Goal: Information Seeking & Learning: Compare options

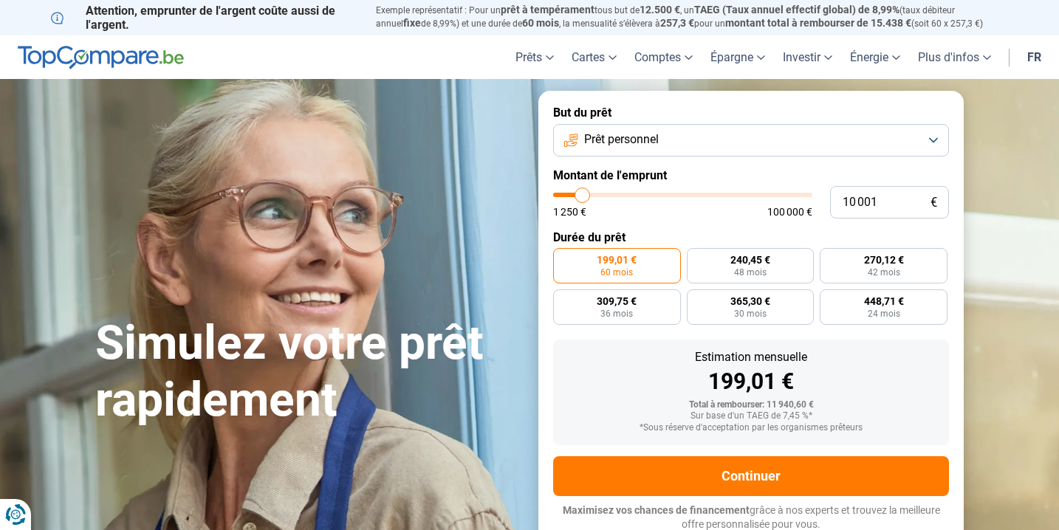
click at [640, 142] on span "Prêt personnel" at bounding box center [621, 139] width 75 height 16
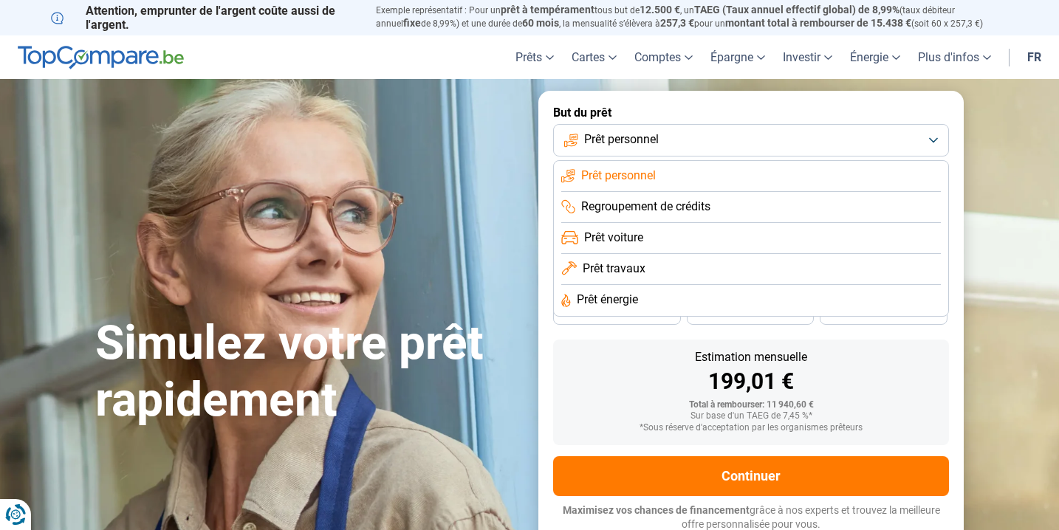
click at [640, 142] on span "Prêt personnel" at bounding box center [621, 139] width 75 height 16
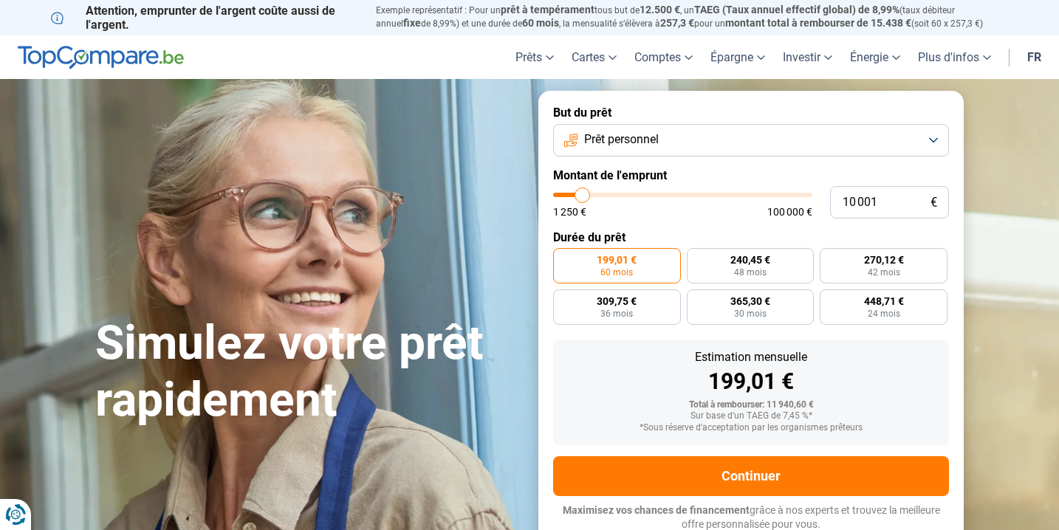
type input "9 250"
type input "9250"
type input "9 750"
type input "9750"
type input "11 250"
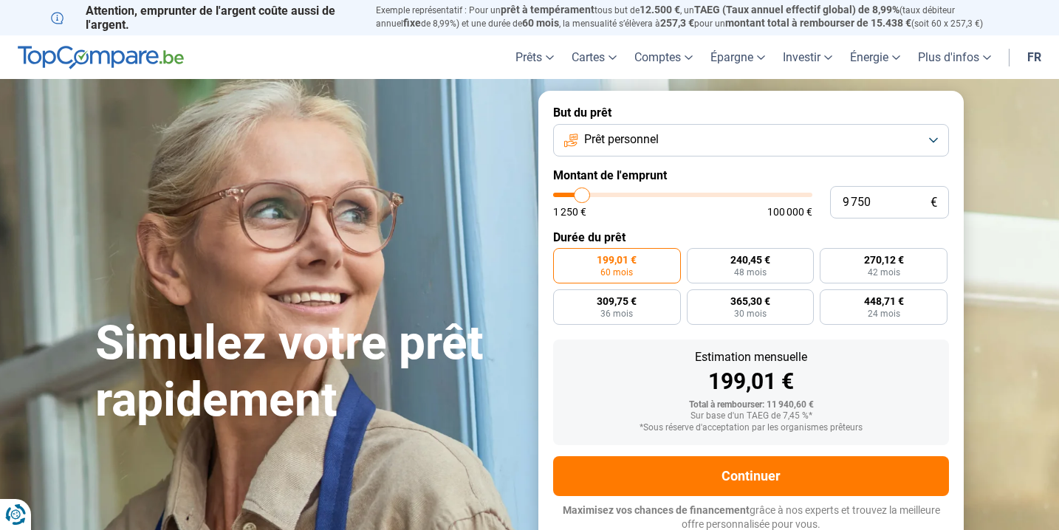
type input "11250"
type input "13 500"
type input "13500"
type input "15 500"
type input "15500"
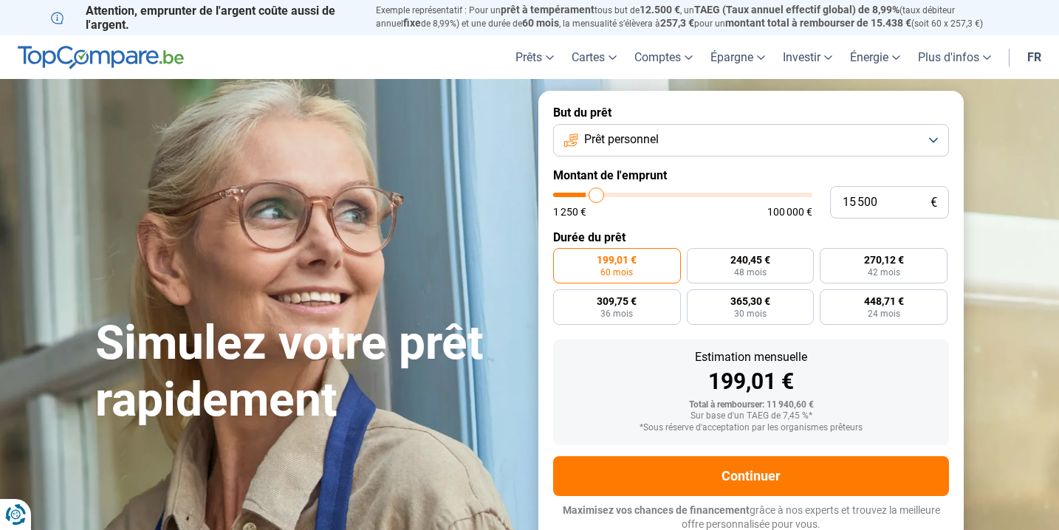
type input "17 250"
type input "17250"
type input "18 750"
type input "18750"
type input "20 000"
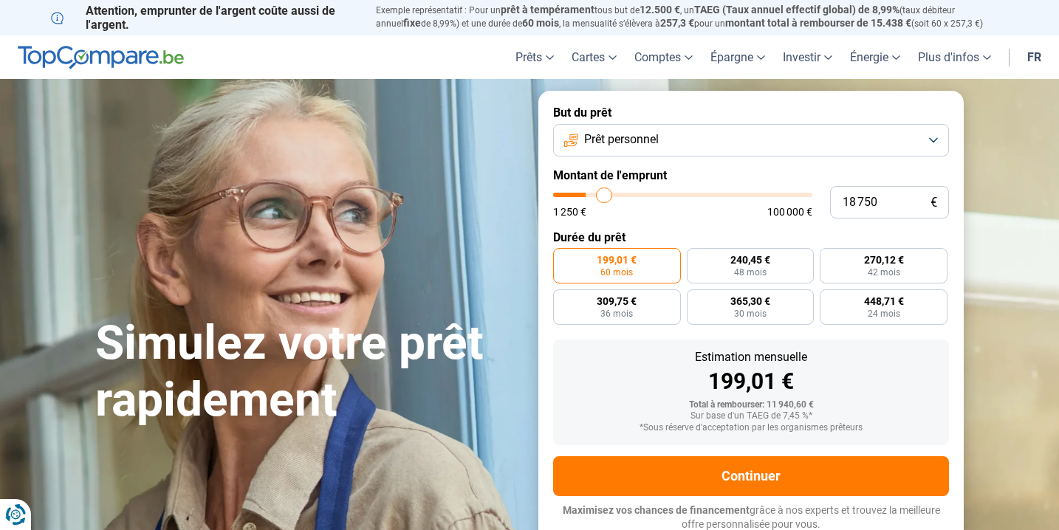
type input "20000"
type input "21 000"
type input "21000"
type input "21 500"
type input "21500"
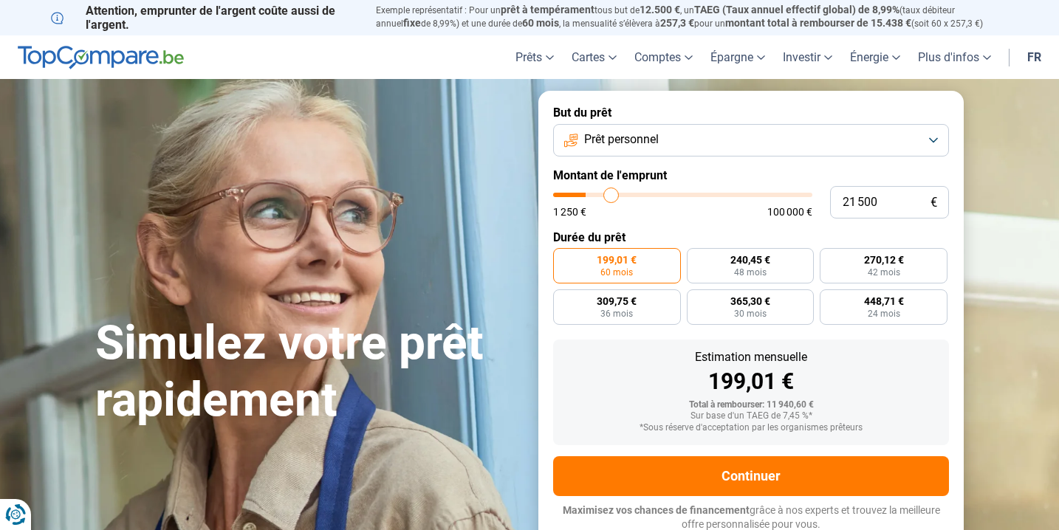
type input "22 000"
type input "22000"
type input "22 250"
type input "22250"
type input "22 500"
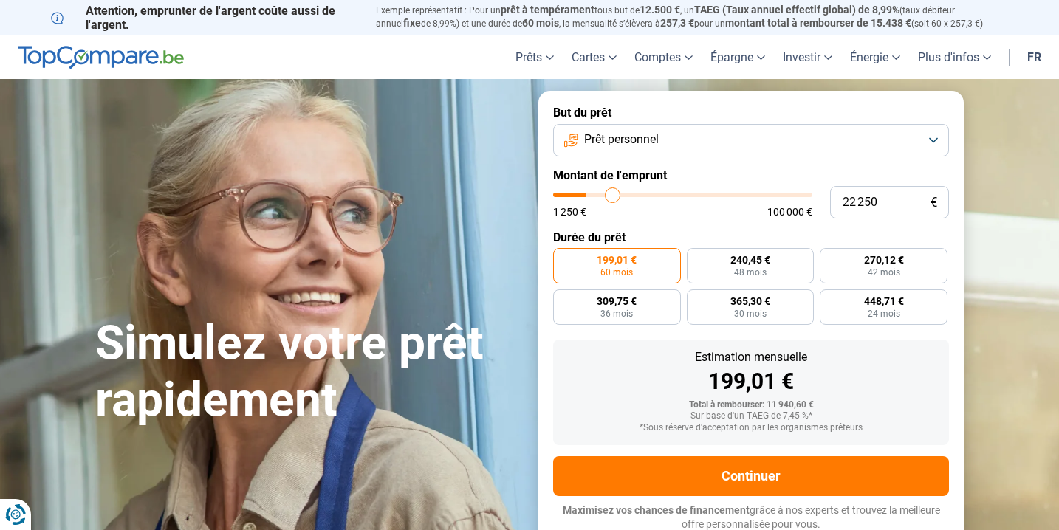
type input "22500"
type input "22 750"
type input "22750"
type input "23 000"
type input "23000"
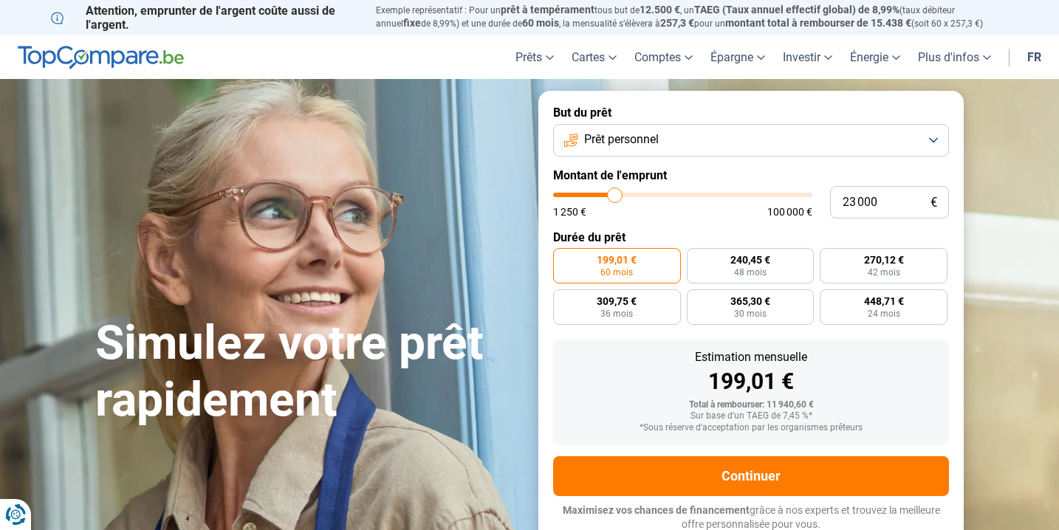
type input "22 750"
type input "22750"
type input "22 500"
type input "22500"
type input "22 250"
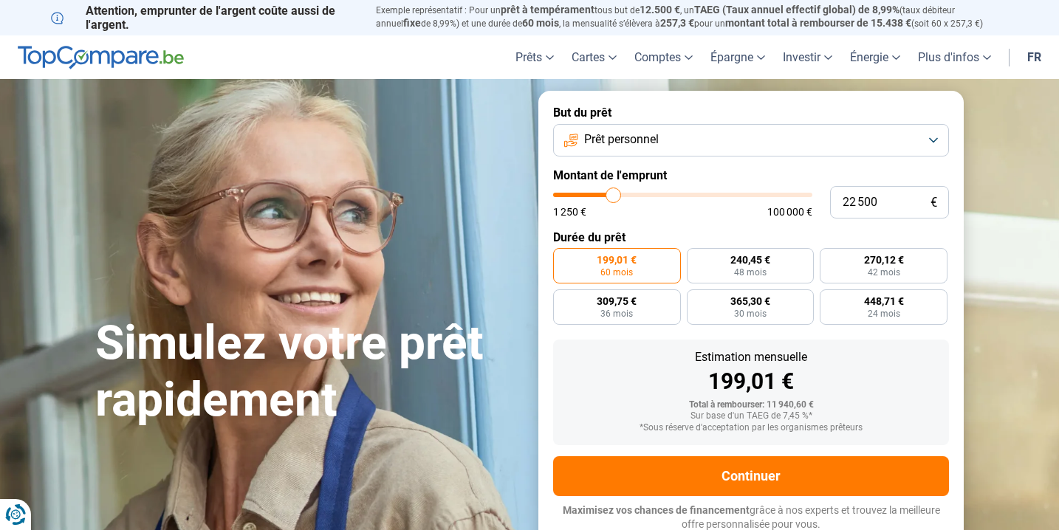
type input "22250"
type input "21 500"
type input "21500"
type input "21 000"
type input "21000"
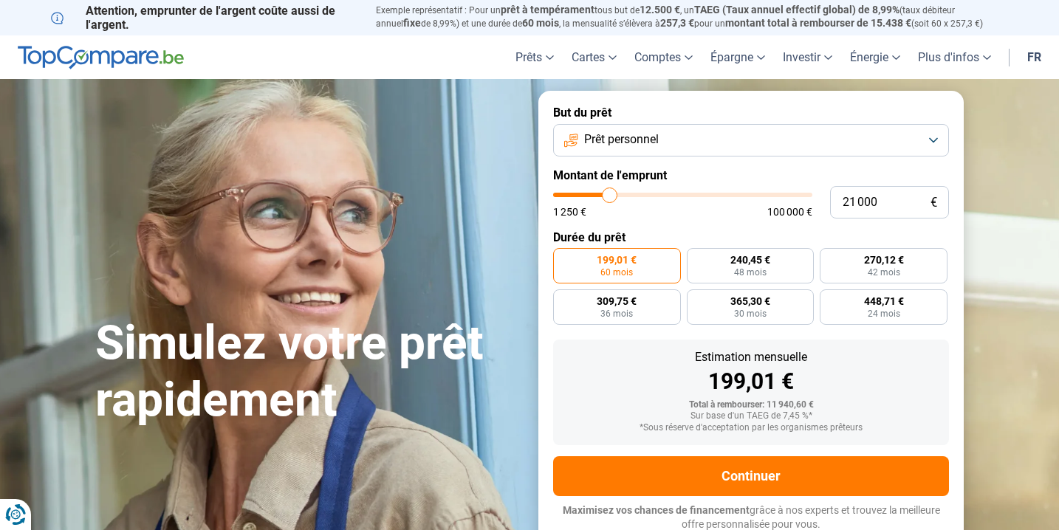
type input "20 750"
type input "20750"
type input "20 500"
type input "20500"
type input "20 000"
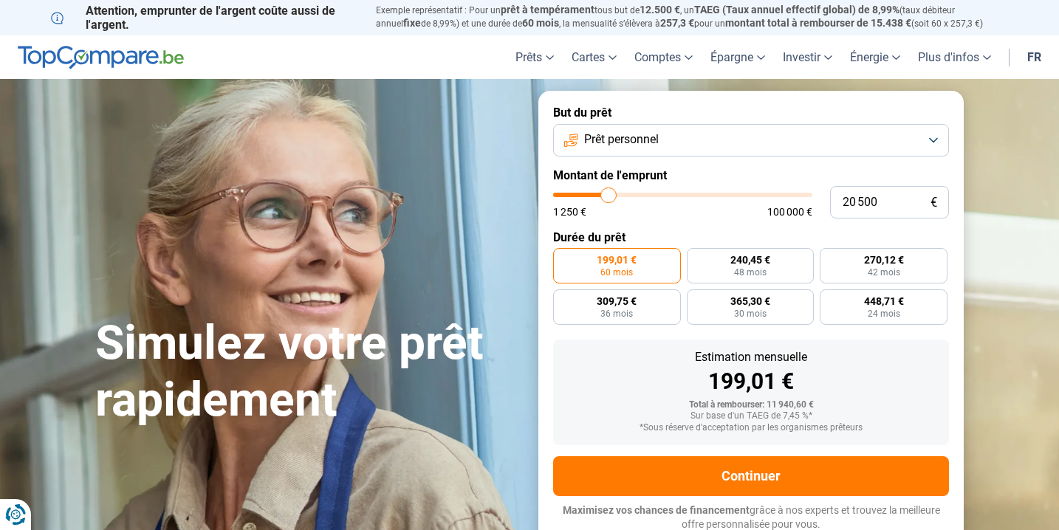
type input "20000"
type input "19 750"
type input "19750"
type input "19 500"
type input "19500"
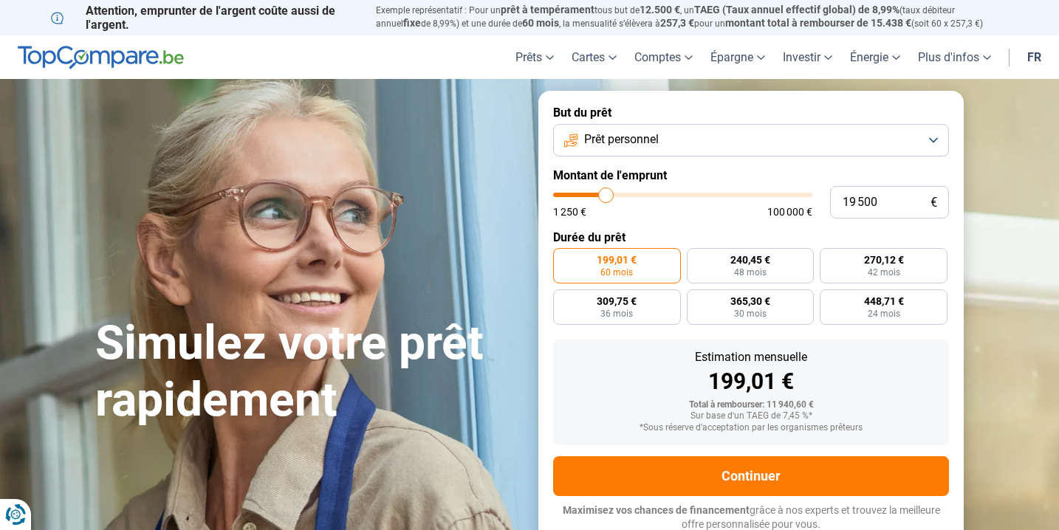
type input "19 250"
type input "19250"
type input "18 750"
type input "18750"
type input "18 500"
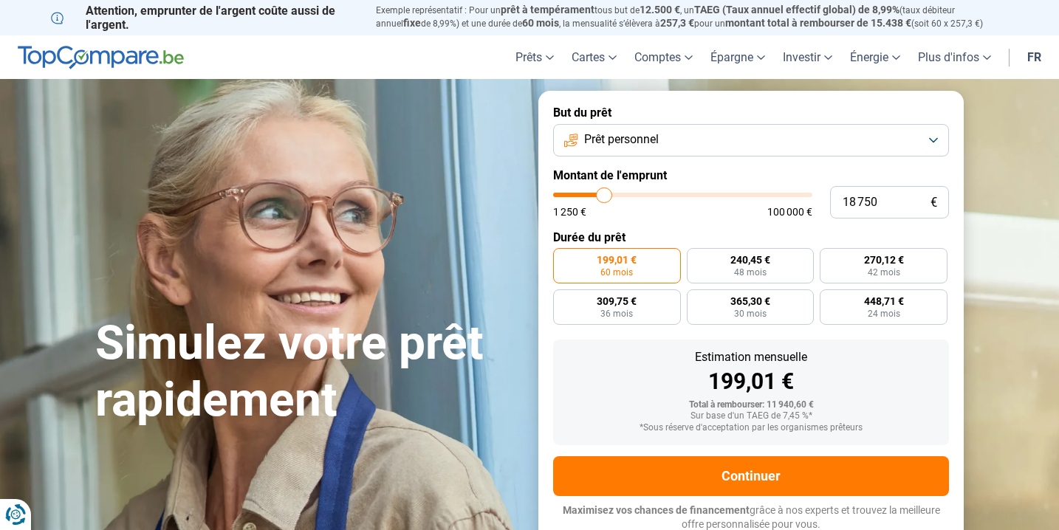
type input "18500"
type input "18 250"
type input "18250"
type input "18 000"
type input "18000"
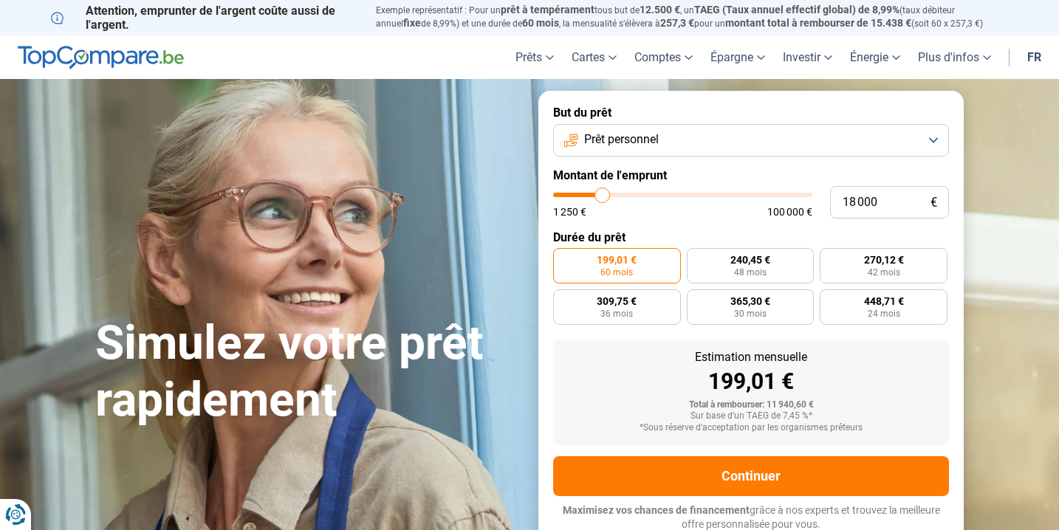
type input "17 750"
type input "17750"
type input "17 250"
type input "17250"
type input "17 000"
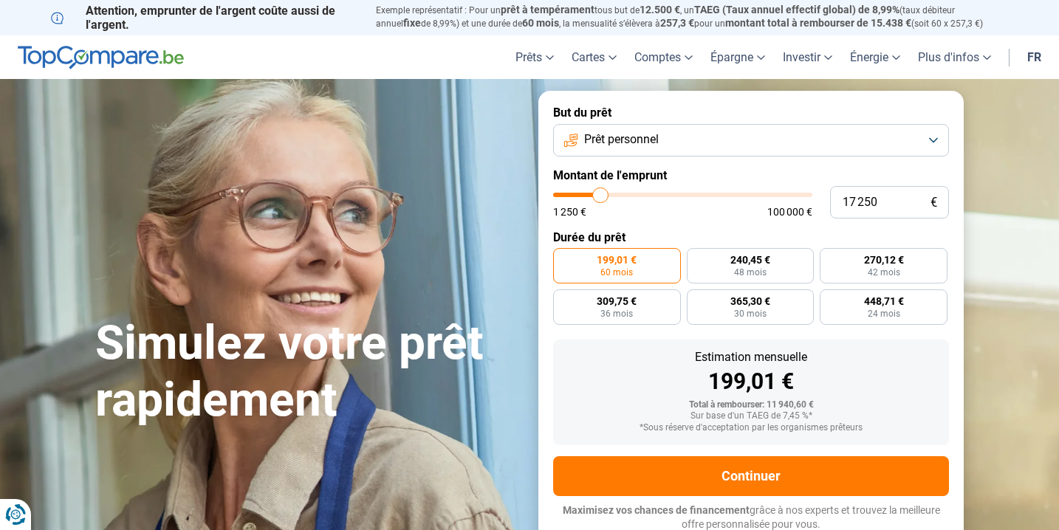
type input "17000"
type input "16 750"
type input "16750"
type input "16 500"
type input "16500"
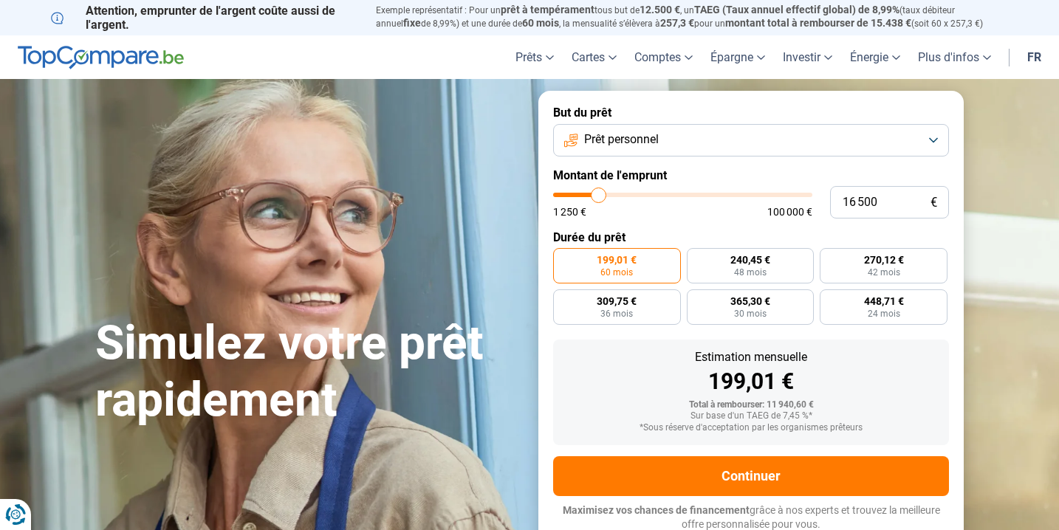
type input "16 250"
type input "16250"
type input "15 750"
type input "15750"
type input "15 500"
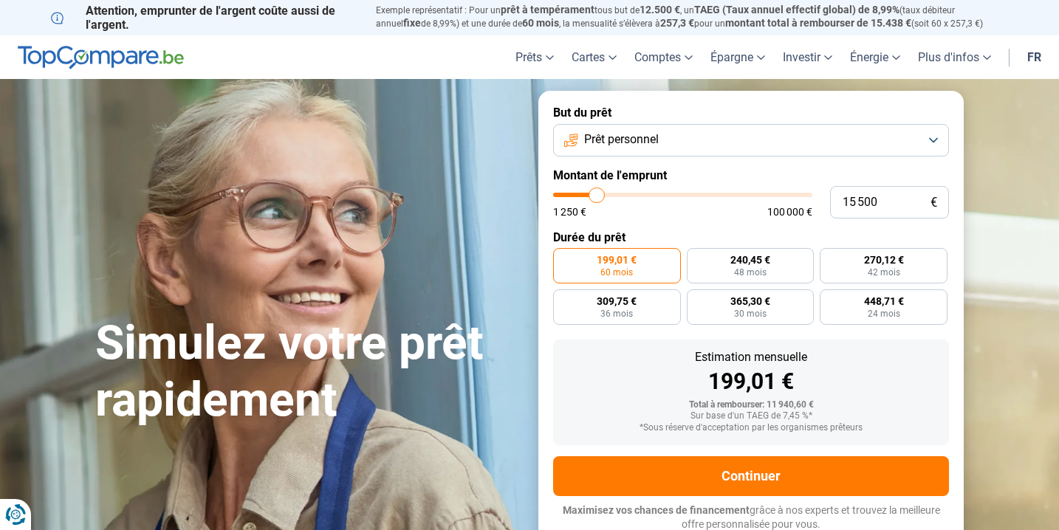
type input "15500"
type input "15 250"
type input "15250"
type input "14 750"
type input "14750"
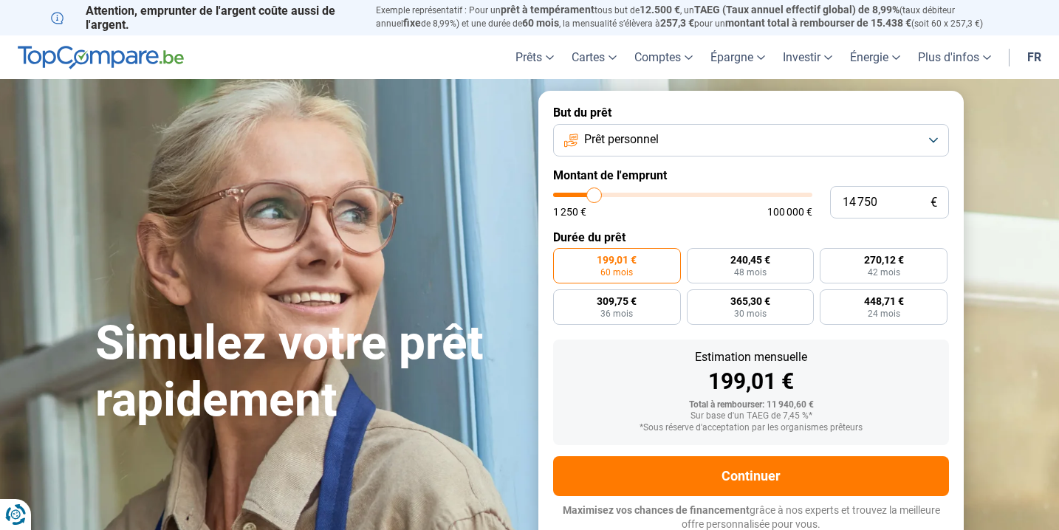
type input "14 250"
type input "14250"
type input "13 750"
type input "13750"
type input "13 500"
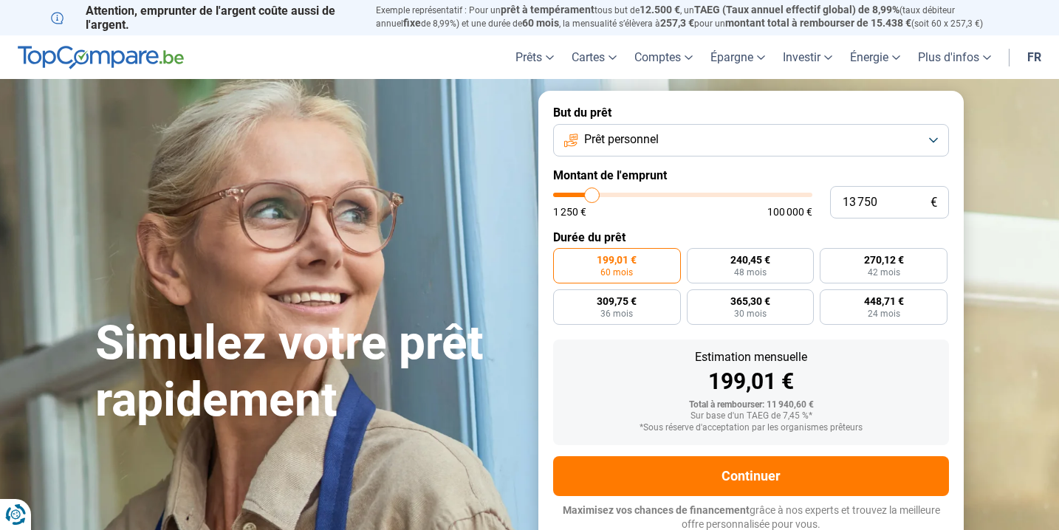
type input "13500"
type input "13 250"
type input "13250"
type input "12 750"
type input "12750"
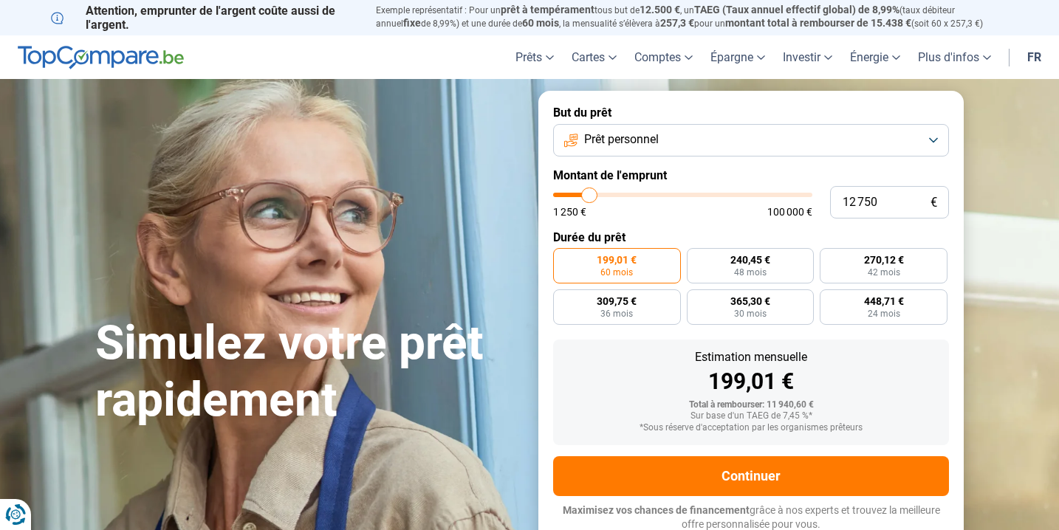
type input "12 500"
type input "12500"
type input "12 250"
type input "12250"
type input "12 000"
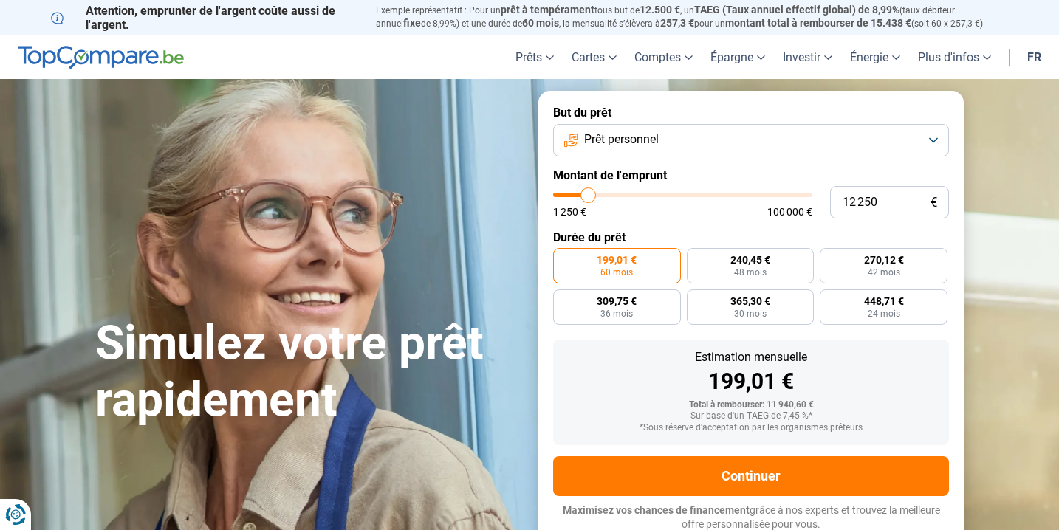
type input "12000"
type input "11 750"
type input "11750"
type input "11 250"
type input "11250"
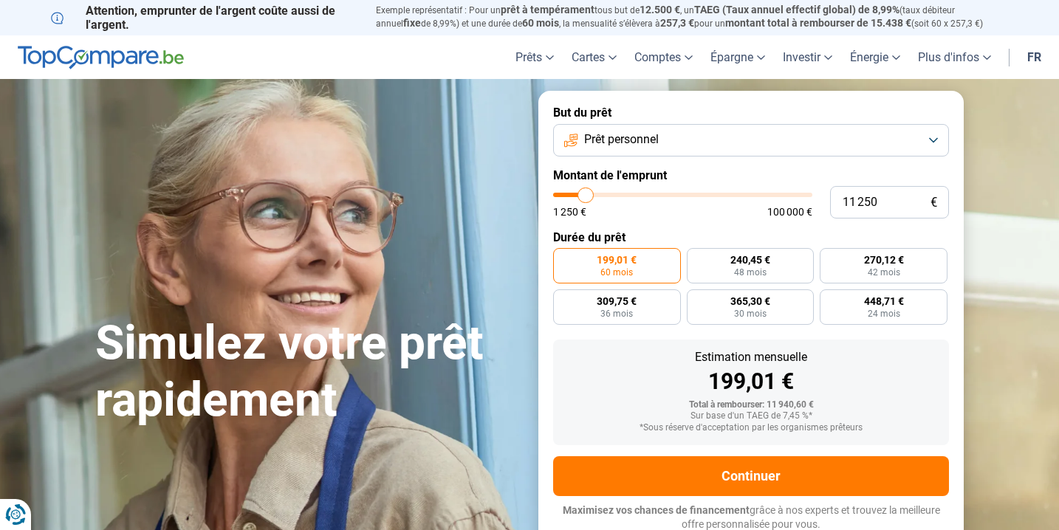
type input "11 000"
type input "11000"
type input "10 750"
type input "10750"
type input "10 500"
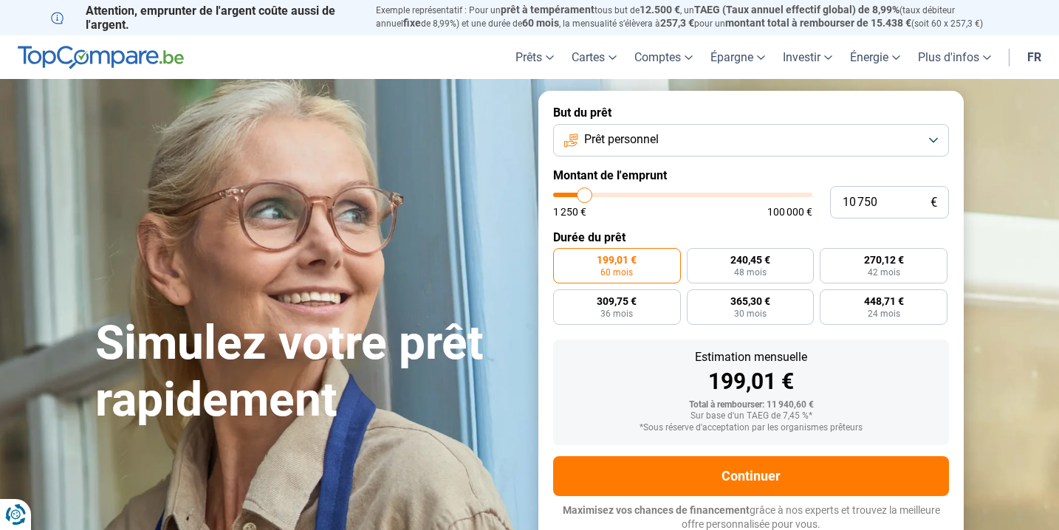
type input "10500"
type input "10 250"
type input "10250"
type input "9 750"
type input "9750"
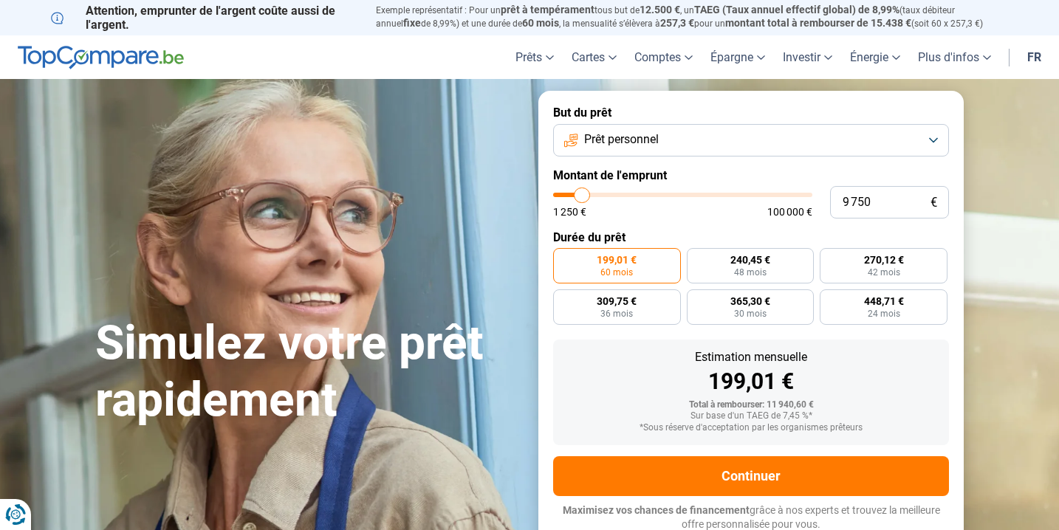
type input "9 500"
type input "9500"
type input "9 250"
type input "9250"
type input "9 000"
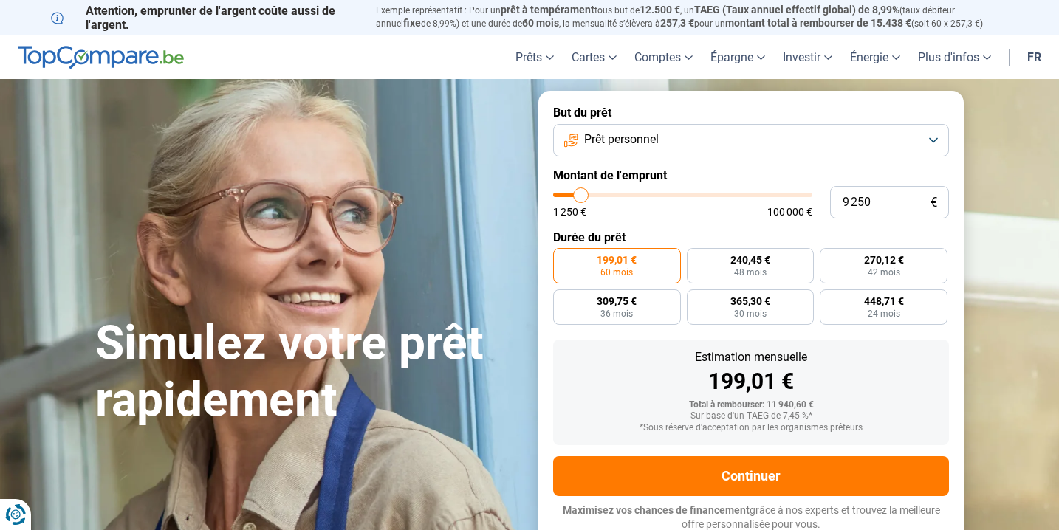
type input "9000"
type input "8 750"
type input "8750"
type input "8 250"
type input "8250"
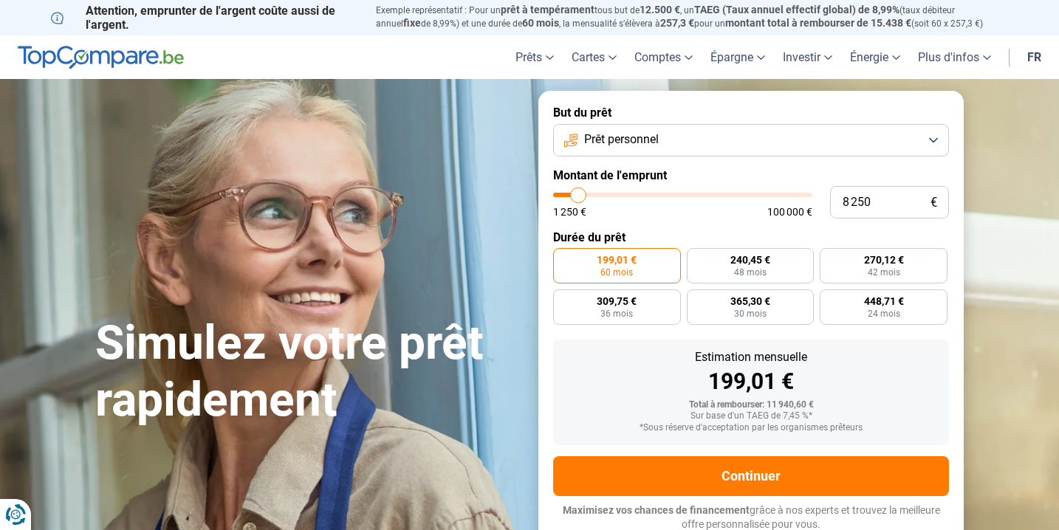
type input "8 000"
type input "8000"
type input "8 250"
type input "8250"
type input "8 000"
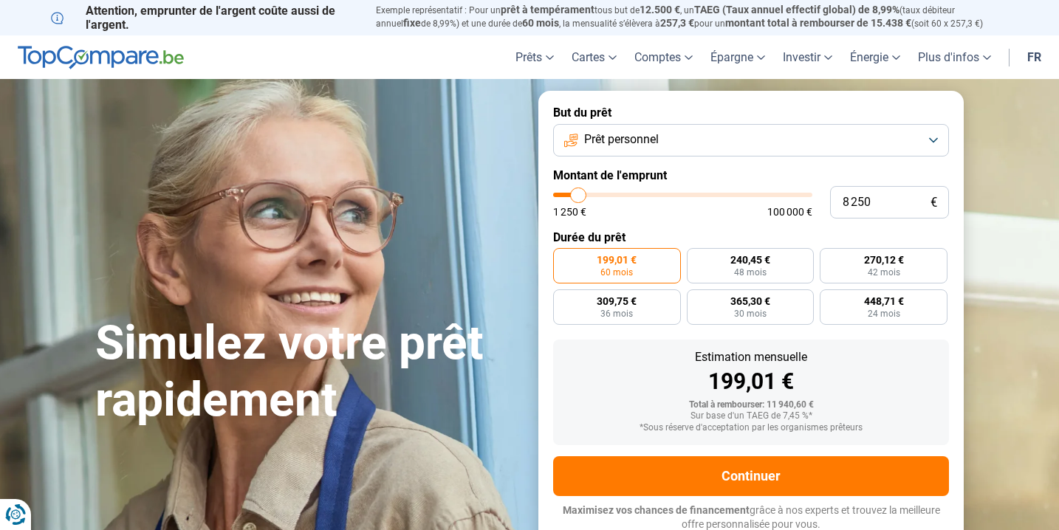
type input "8000"
type input "7 750"
type input "7750"
type input "7 500"
type input "7500"
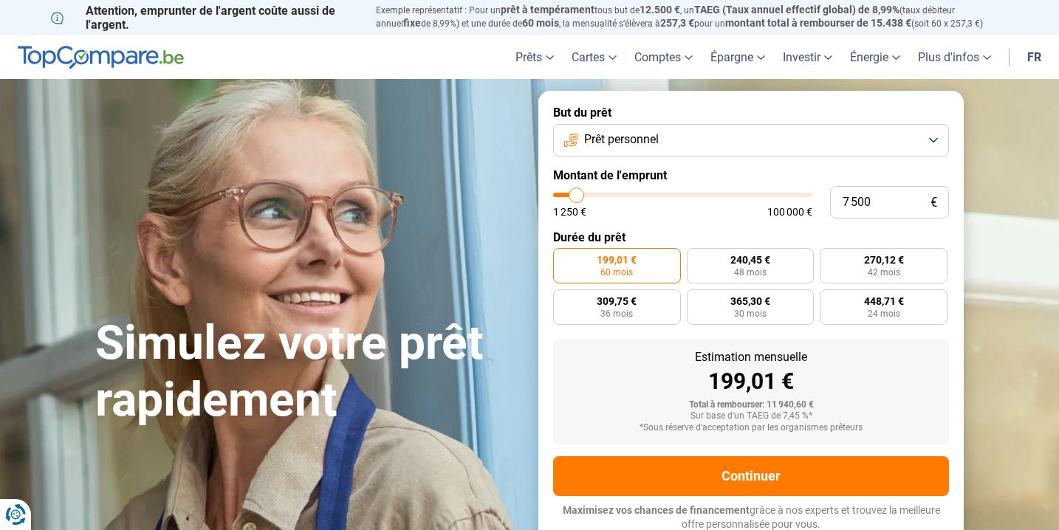
type input "7 250"
type input "7250"
type input "6 750"
type input "6750"
type input "7 250"
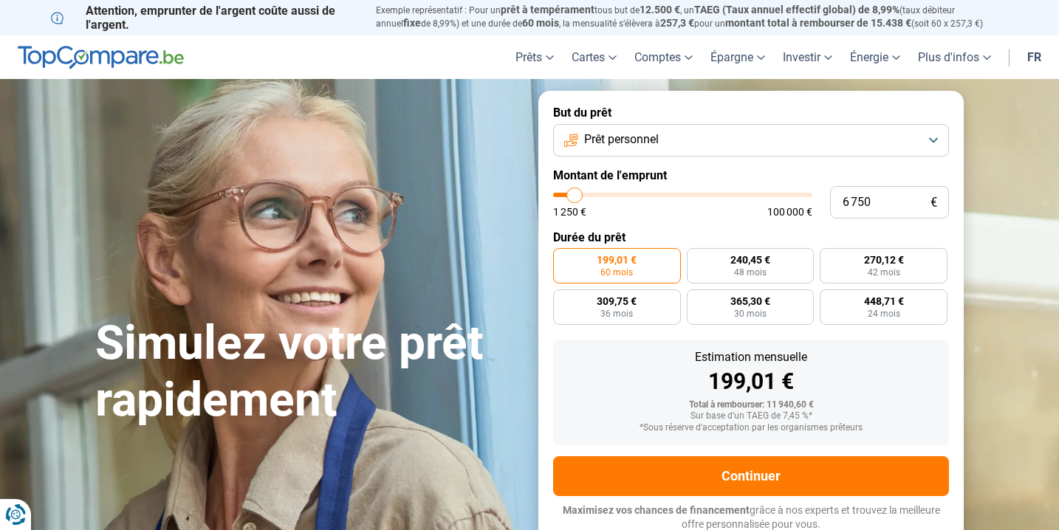
type input "7250"
type input "7 500"
drag, startPoint x: 581, startPoint y: 196, endPoint x: 577, endPoint y: 190, distance: 8.0
type input "7500"
click at [577, 193] on input "range" at bounding box center [682, 195] width 259 height 4
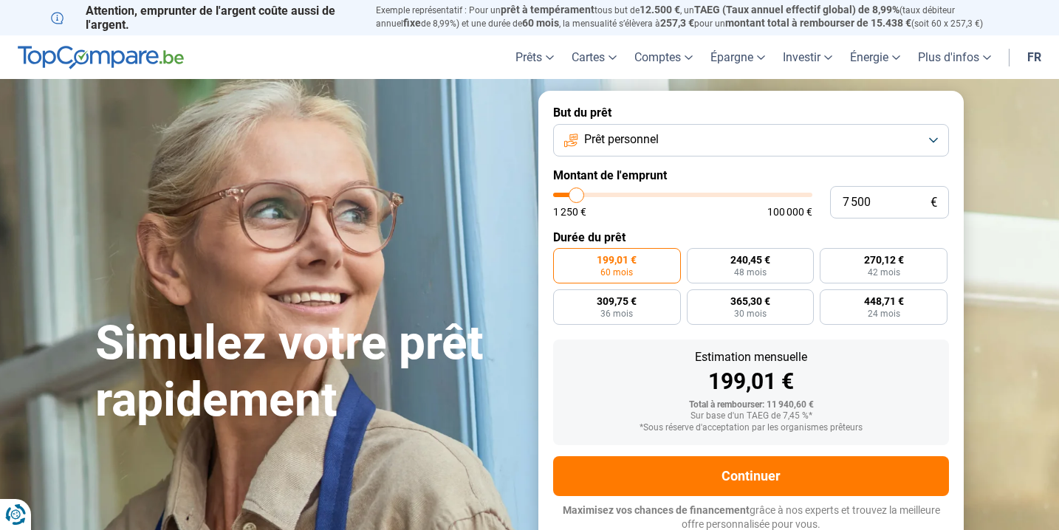
radio input "true"
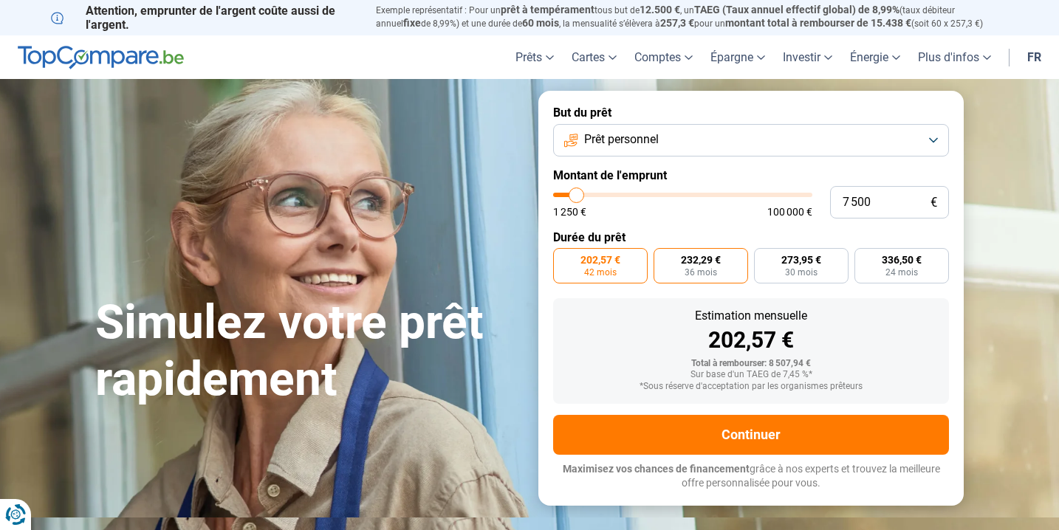
click at [692, 273] on span "36 mois" at bounding box center [701, 272] width 32 height 9
click at [663, 258] on input "232,29 € 36 mois" at bounding box center [659, 253] width 10 height 10
radio input "true"
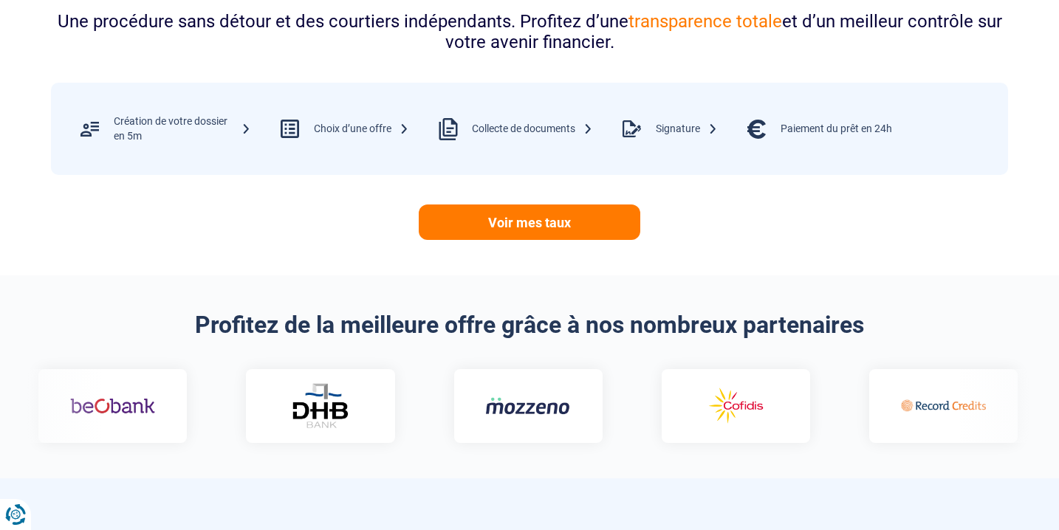
scroll to position [657, 0]
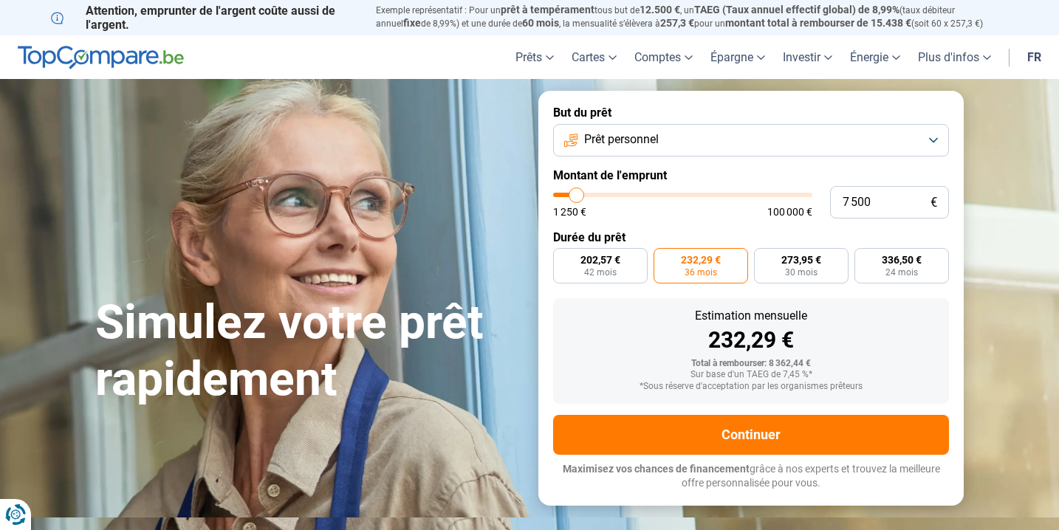
scroll to position [0, 0]
click at [682, 143] on button "Prêt personnel" at bounding box center [751, 140] width 396 height 32
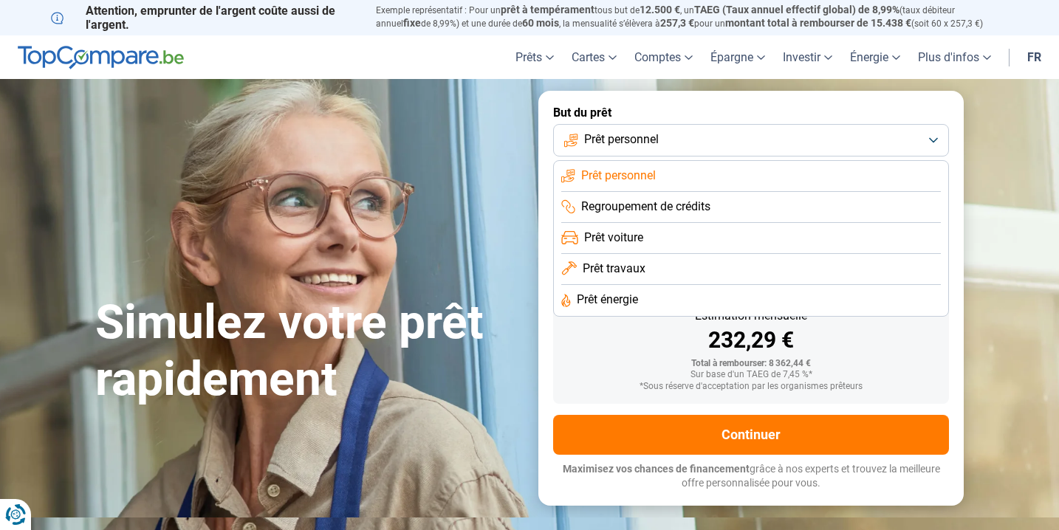
click at [659, 208] on span "Regroupement de crédits" at bounding box center [645, 207] width 129 height 16
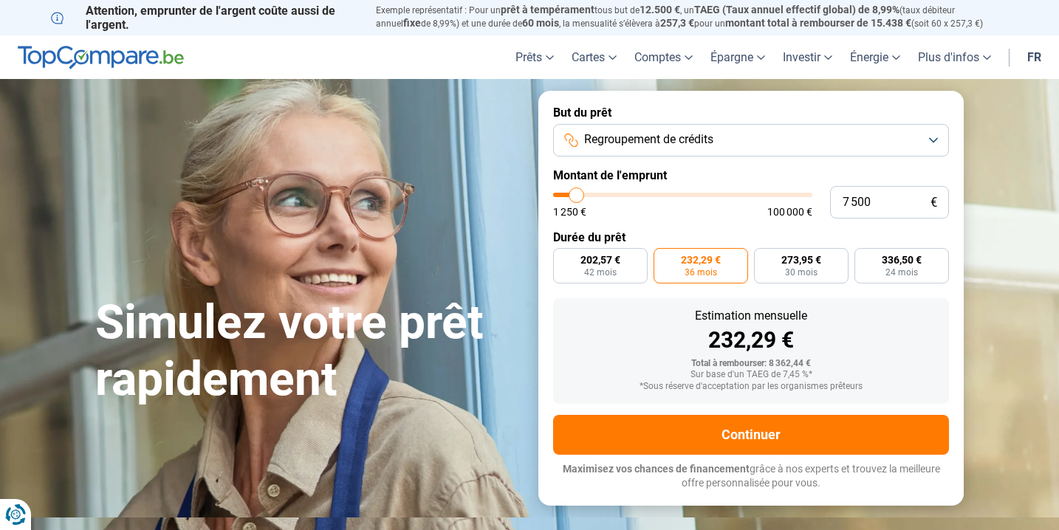
type input "6 750"
type input "6750"
type input "7 500"
type input "7500"
type input "9 500"
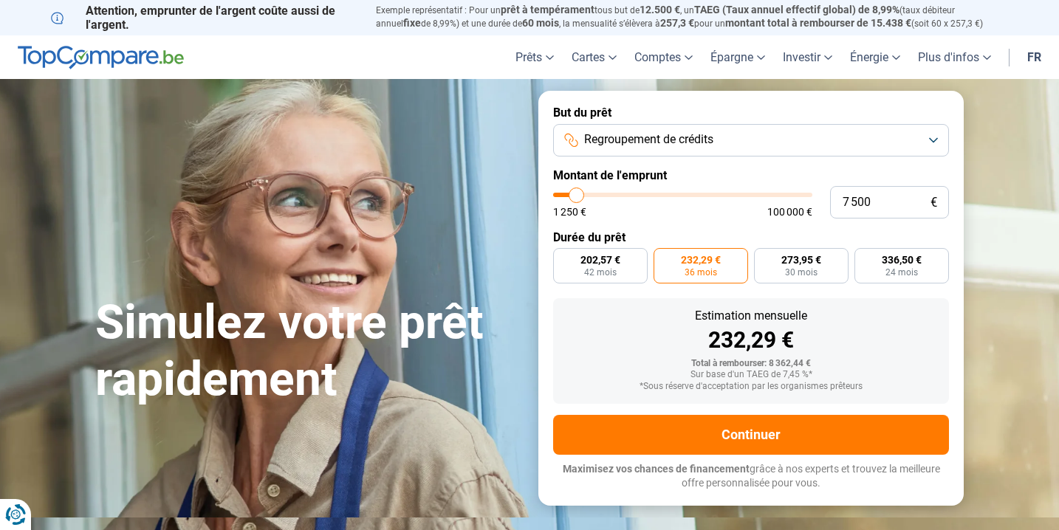
type input "9500"
type input "13 500"
type input "13500"
type input "18 000"
type input "18000"
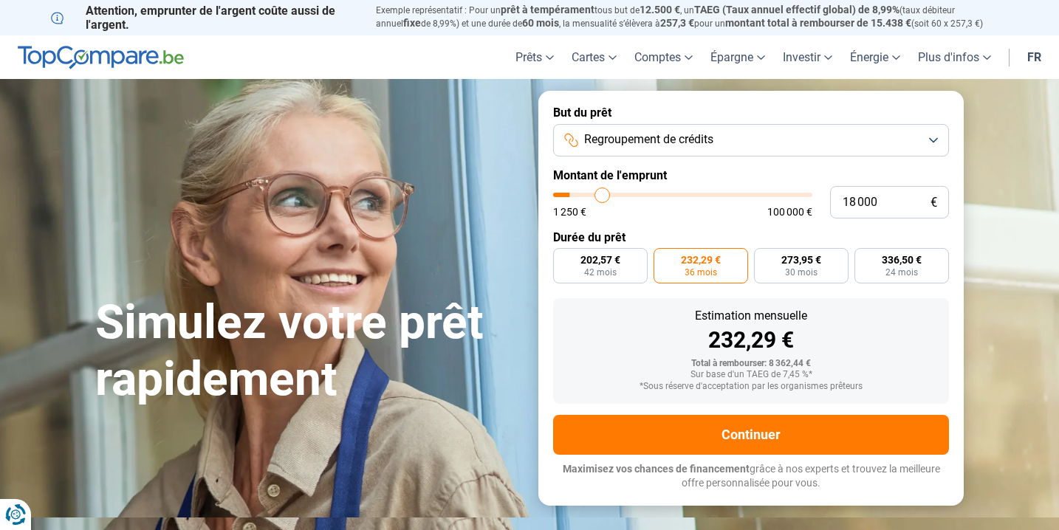
type input "23 750"
type input "23750"
type input "28 500"
type input "28500"
type input "33 250"
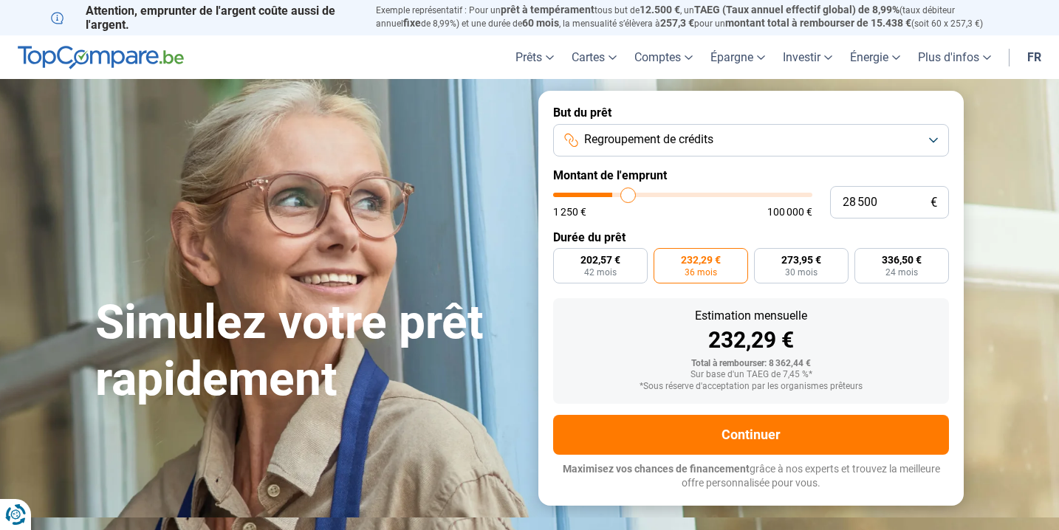
type input "33250"
type input "38 500"
type input "38500"
type input "42 750"
type input "42750"
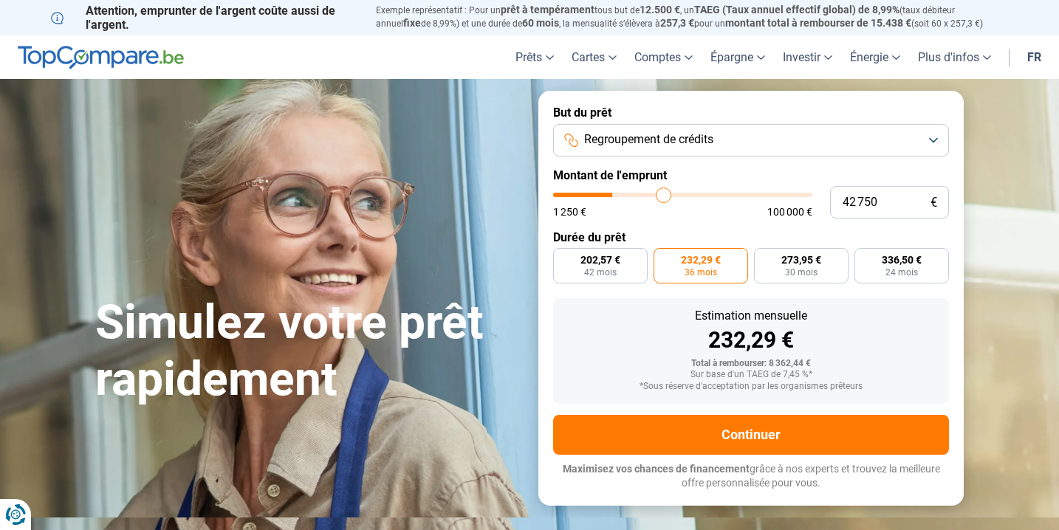
type input "45 750"
type input "45750"
type input "47 750"
type input "47750"
type input "49 250"
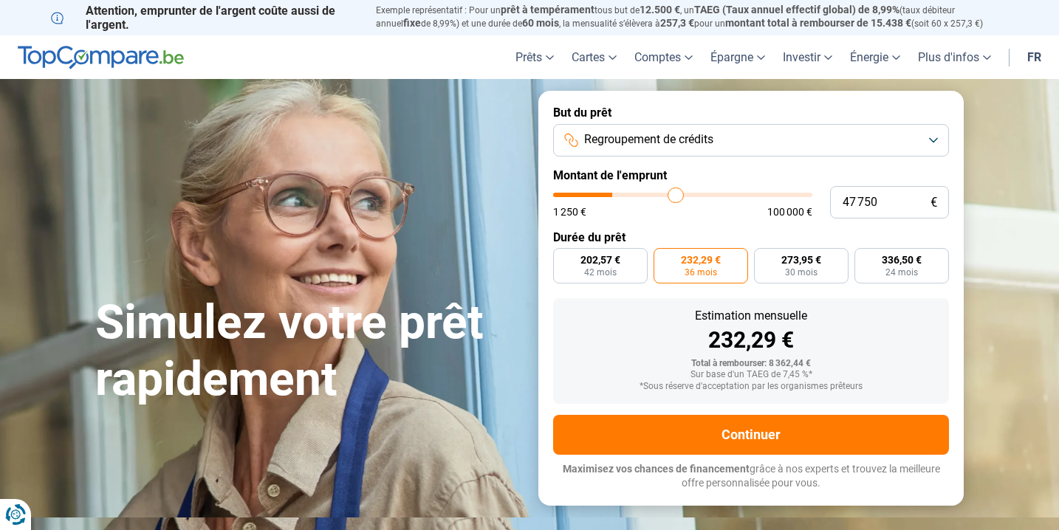
type input "49250"
type input "49 750"
type input "49750"
type input "50 250"
type input "50250"
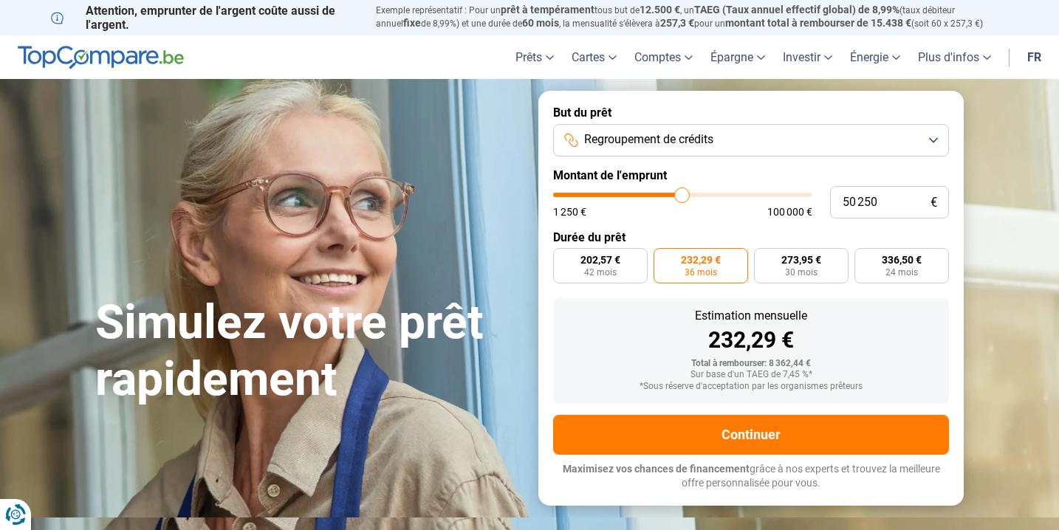
type input "50 750"
type input "50750"
type input "52 500"
type input "52500"
type input "55 000"
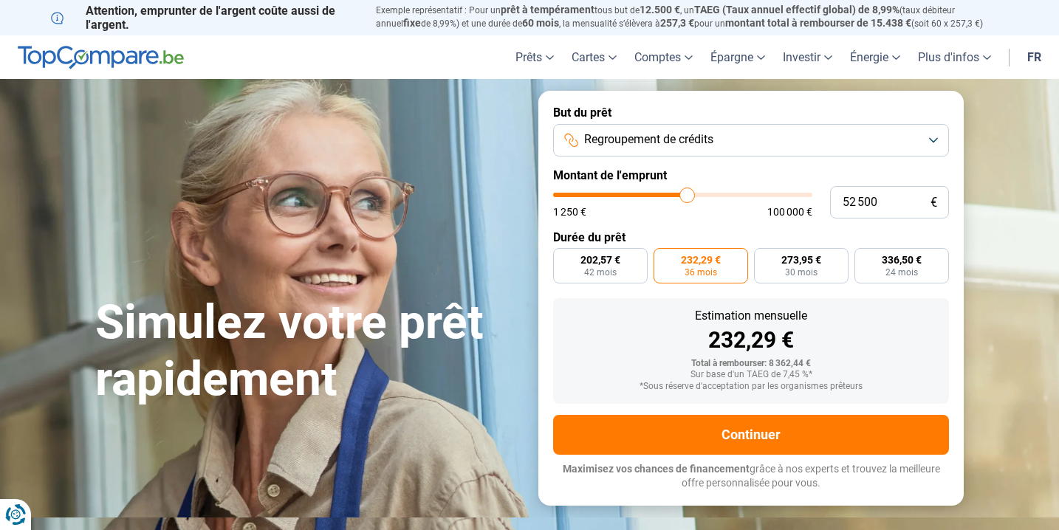
type input "55000"
type input "57 250"
type input "57250"
type input "59 500"
type input "59500"
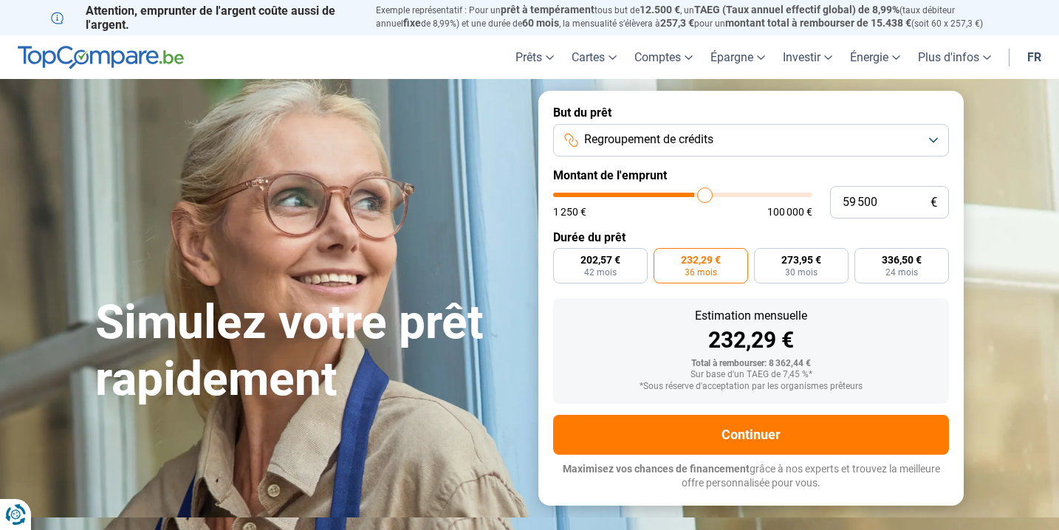
type input "61 250"
type input "61250"
type input "62 750"
type input "62750"
type input "63 500"
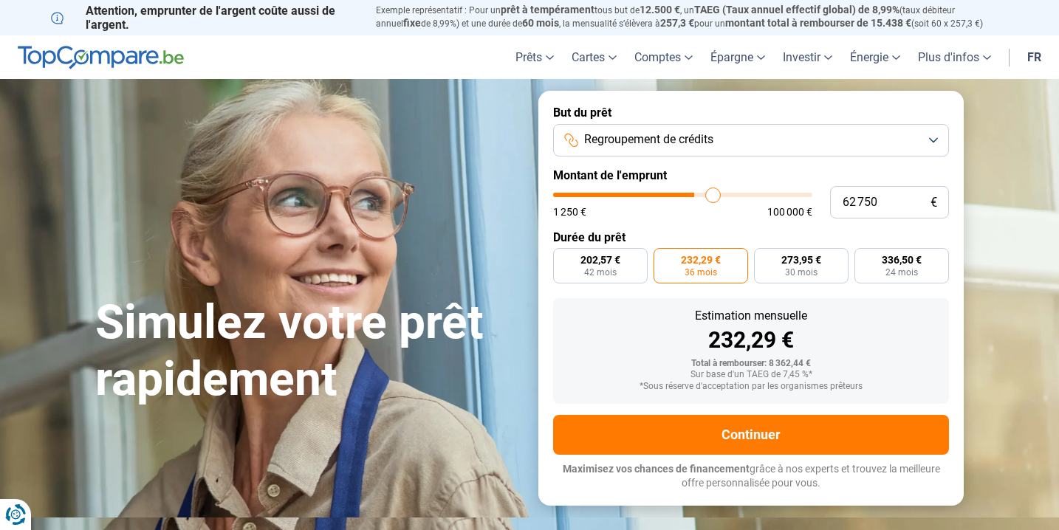
type input "63500"
type input "64 250"
type input "64250"
type input "64 500"
type input "64500"
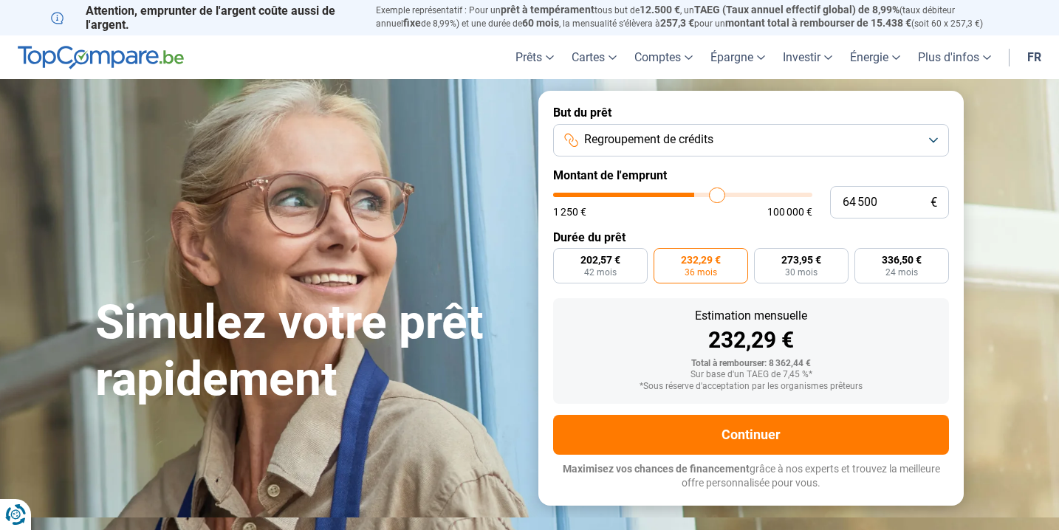
type input "64 750"
type input "64750"
type input "65 500"
type input "65500"
type input "66 000"
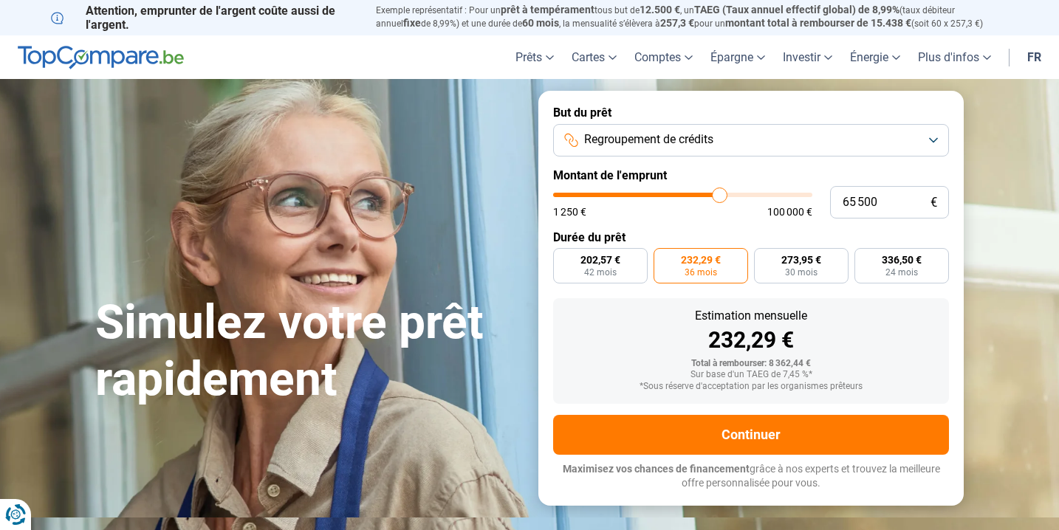
type input "66000"
type input "66 250"
type input "66250"
type input "67 000"
type input "67000"
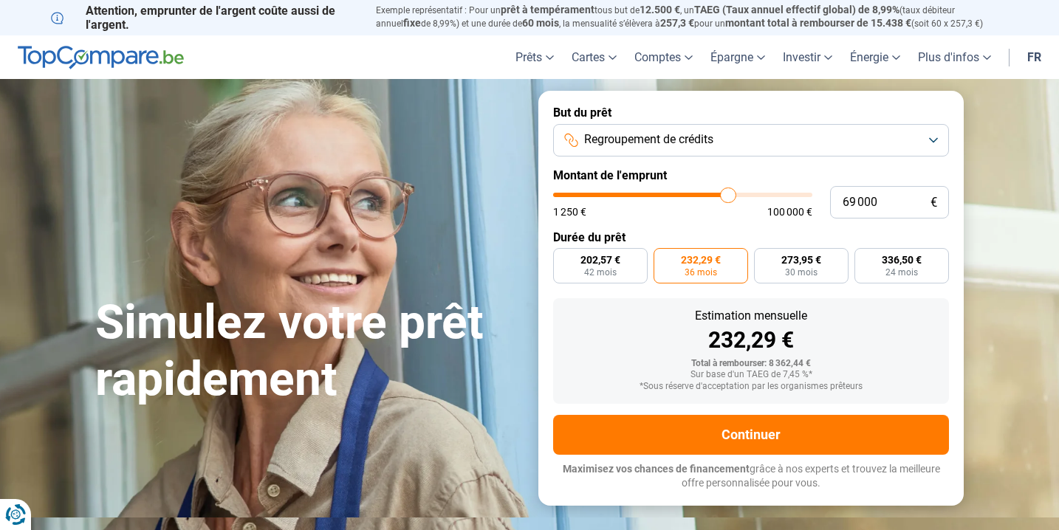
drag, startPoint x: 575, startPoint y: 196, endPoint x: 728, endPoint y: 174, distance: 154.4
click at [728, 174] on form "But du prêt Regroupement de crédits Montant de l'emprunt 69 000 € 1 250 € 100 0…" at bounding box center [750, 298] width 425 height 414
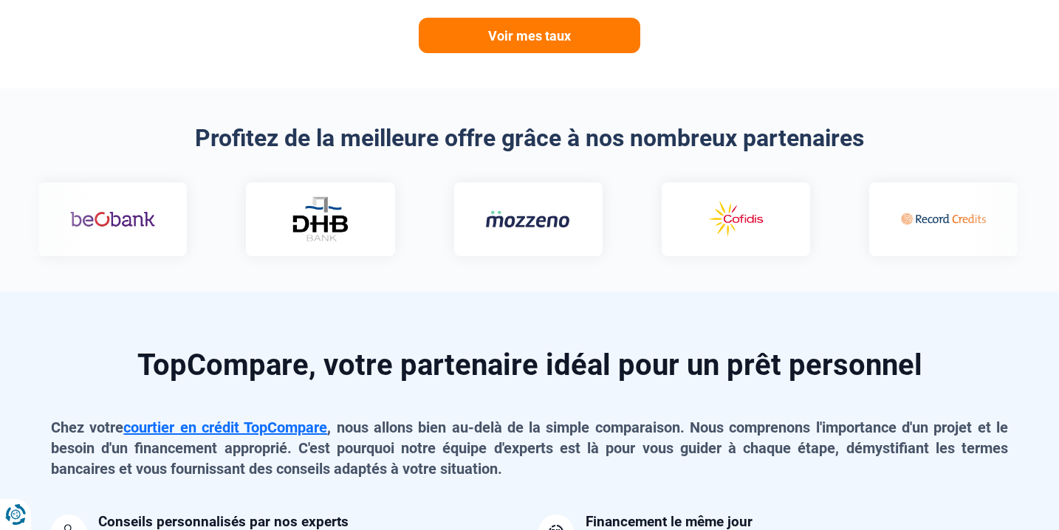
scroll to position [844, 0]
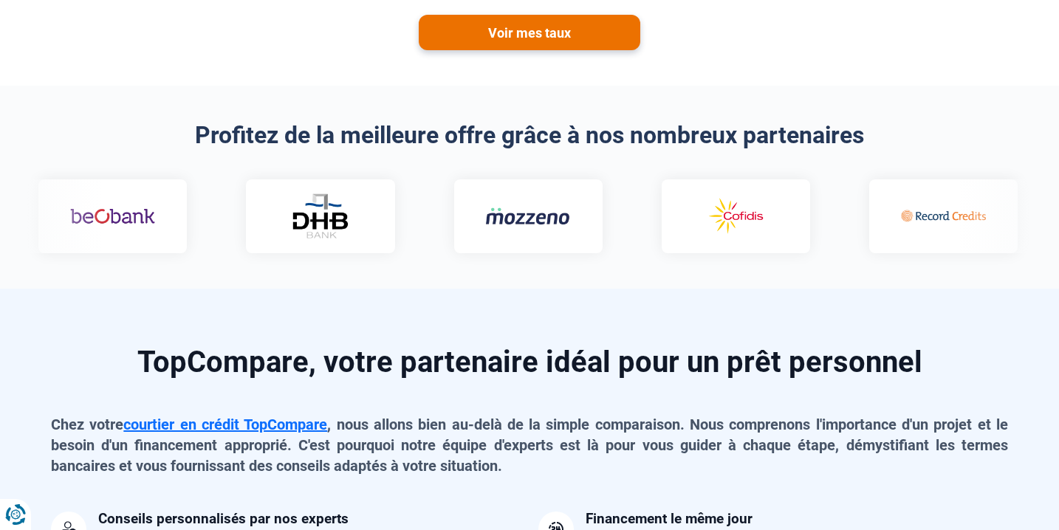
click at [561, 44] on link "Voir mes taux" at bounding box center [530, 32] width 222 height 35
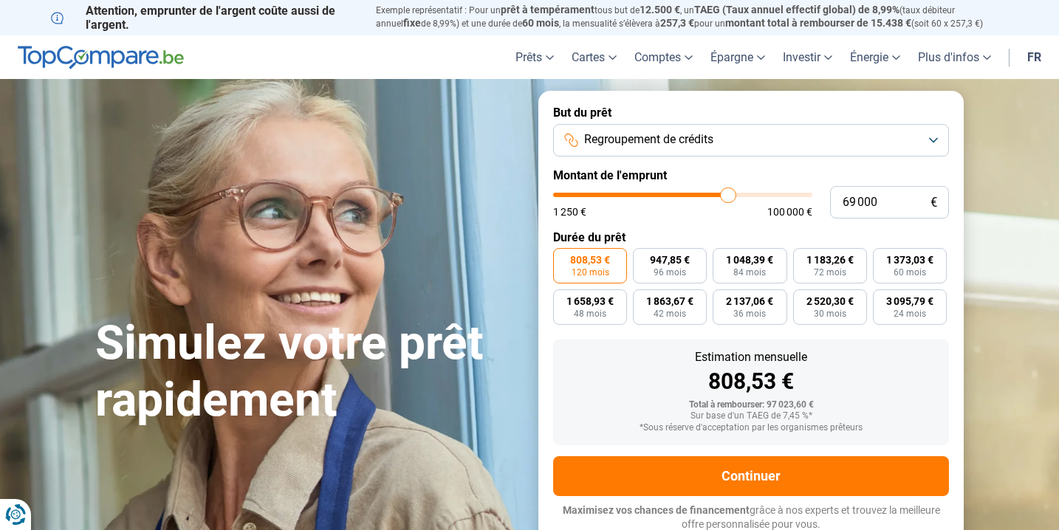
scroll to position [0, 0]
click at [732, 196] on input "range" at bounding box center [682, 195] width 259 height 4
drag, startPoint x: 734, startPoint y: 193, endPoint x: 758, endPoint y: 189, distance: 24.6
click at [758, 193] on input "range" at bounding box center [682, 195] width 259 height 4
click at [703, 228] on form "But du prêt Regroupement de crédits Montant de l'emprunt 81 500 € 1 250 € 100 0…" at bounding box center [750, 319] width 425 height 456
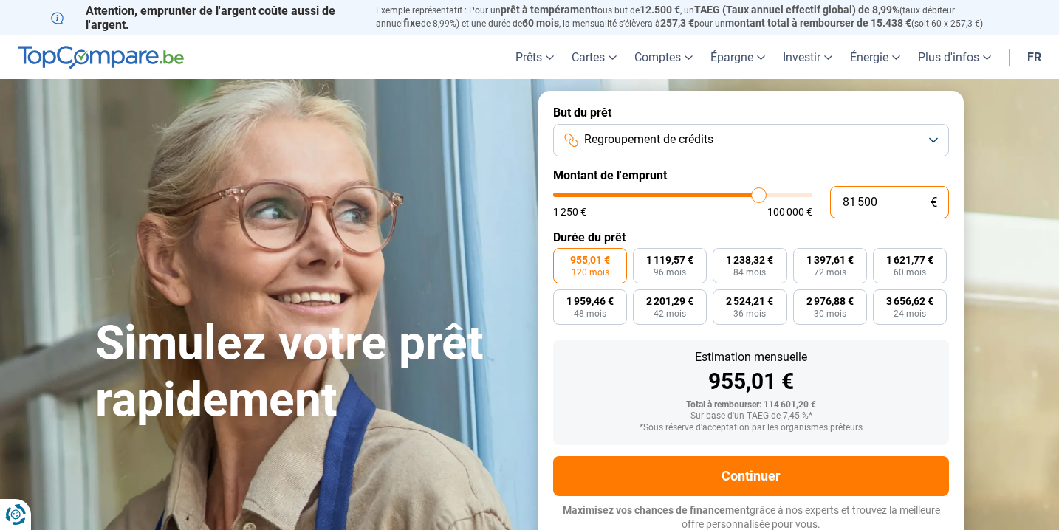
click at [893, 204] on input "81 500" at bounding box center [889, 202] width 119 height 32
click at [740, 236] on label "Durée du prêt" at bounding box center [751, 237] width 396 height 14
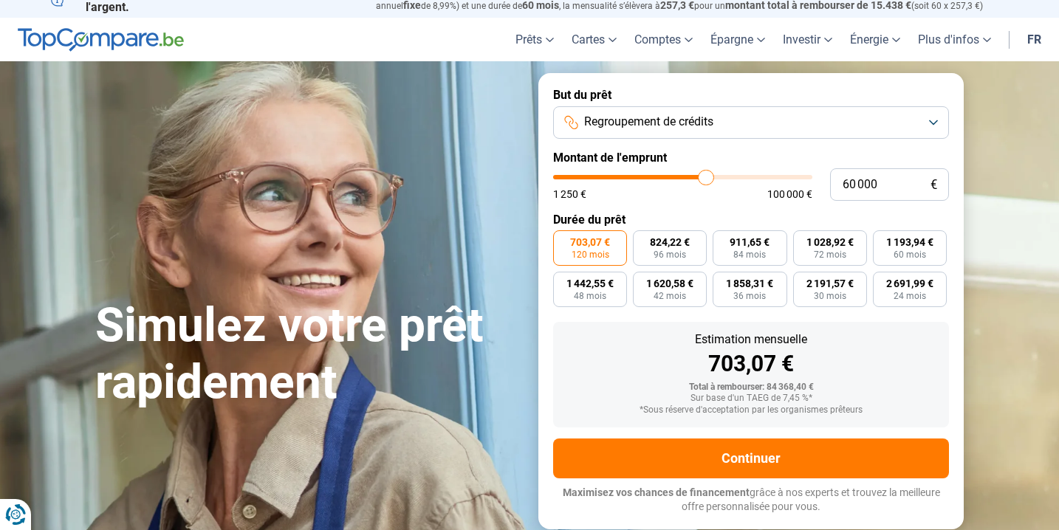
scroll to position [29, 0]
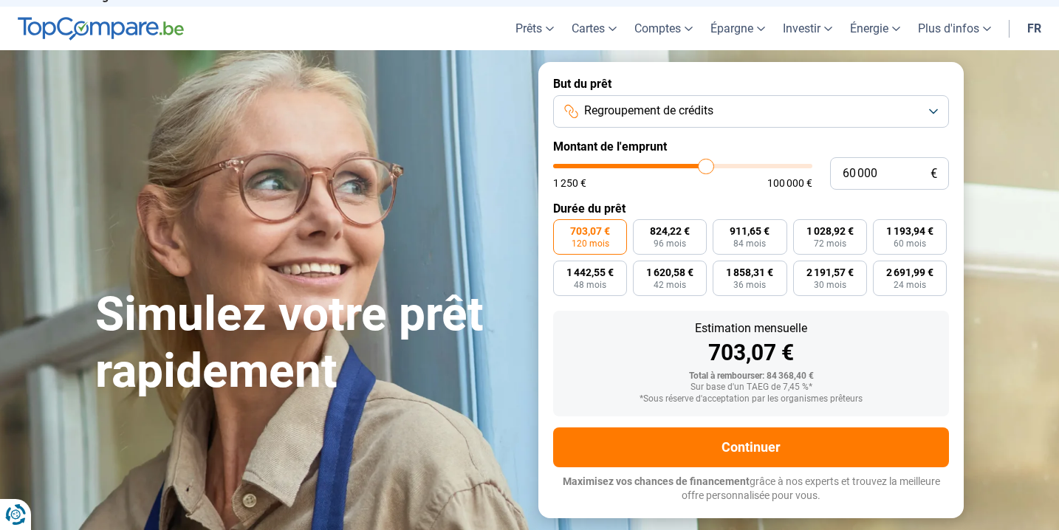
click at [589, 245] on span "120 mois" at bounding box center [591, 243] width 38 height 9
click at [563, 229] on input "703,07 € 120 mois" at bounding box center [558, 224] width 10 height 10
click at [725, 117] on button "Regroupement de crédits" at bounding box center [751, 111] width 396 height 32
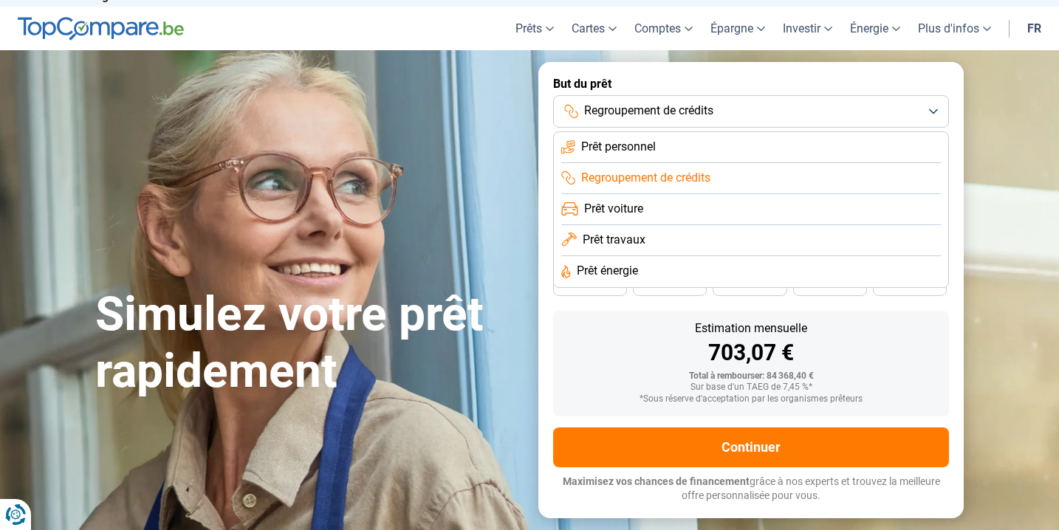
click at [714, 137] on li "Prêt personnel" at bounding box center [751, 147] width 380 height 31
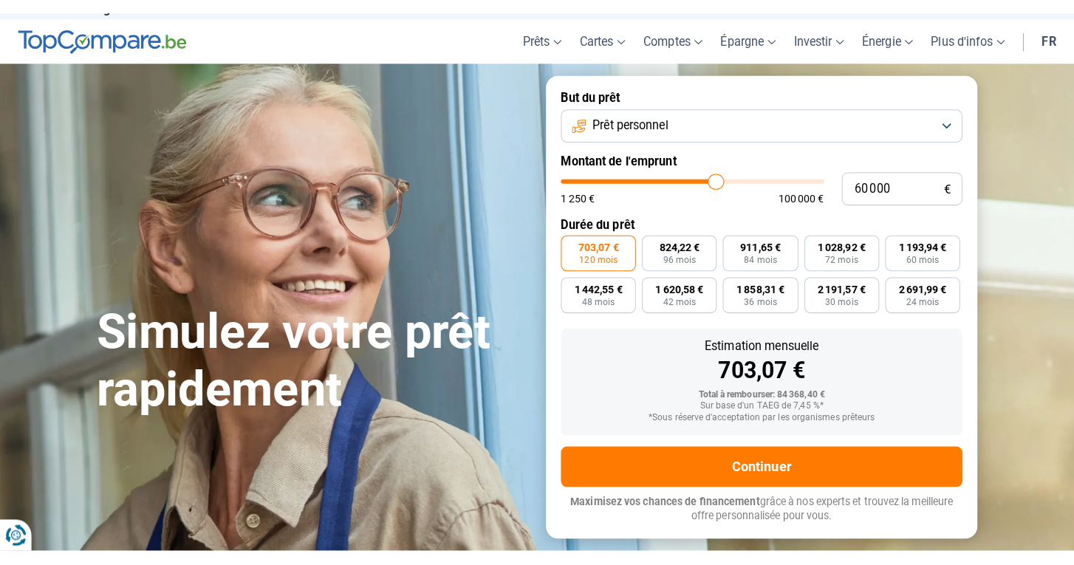
scroll to position [0, 0]
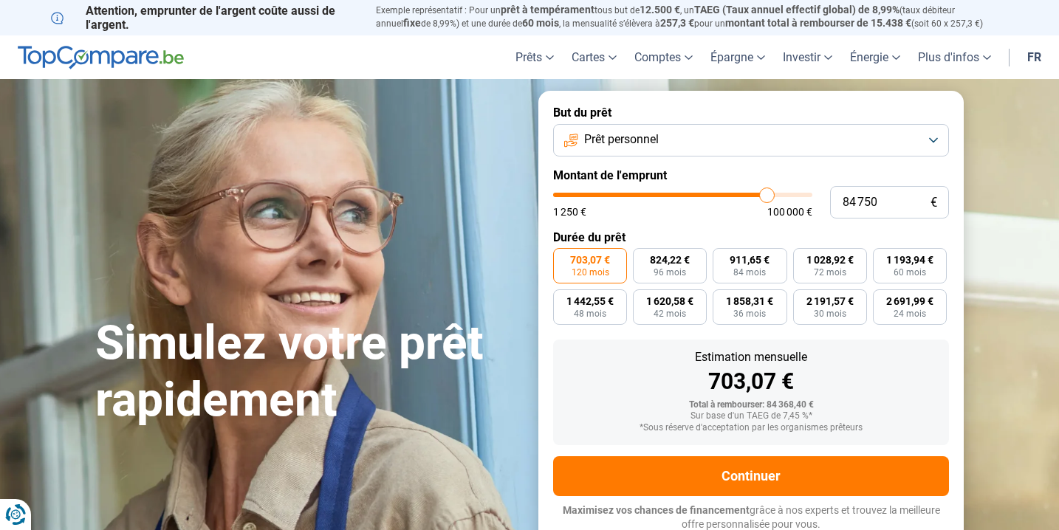
drag, startPoint x: 707, startPoint y: 193, endPoint x: 767, endPoint y: 179, distance: 62.2
click at [767, 179] on form "But du prêt Prêt personnel Montant de l'emprunt 84 750 € 1 250 € 100 000 € Duré…" at bounding box center [750, 319] width 425 height 456
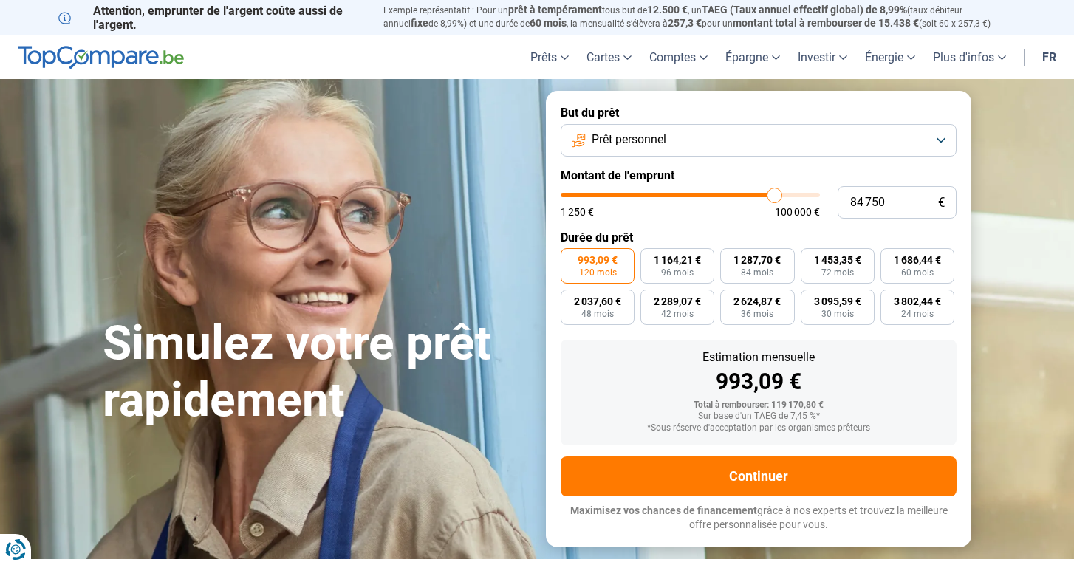
click at [744, 169] on label "Montant de l'emprunt" at bounding box center [759, 175] width 396 height 14
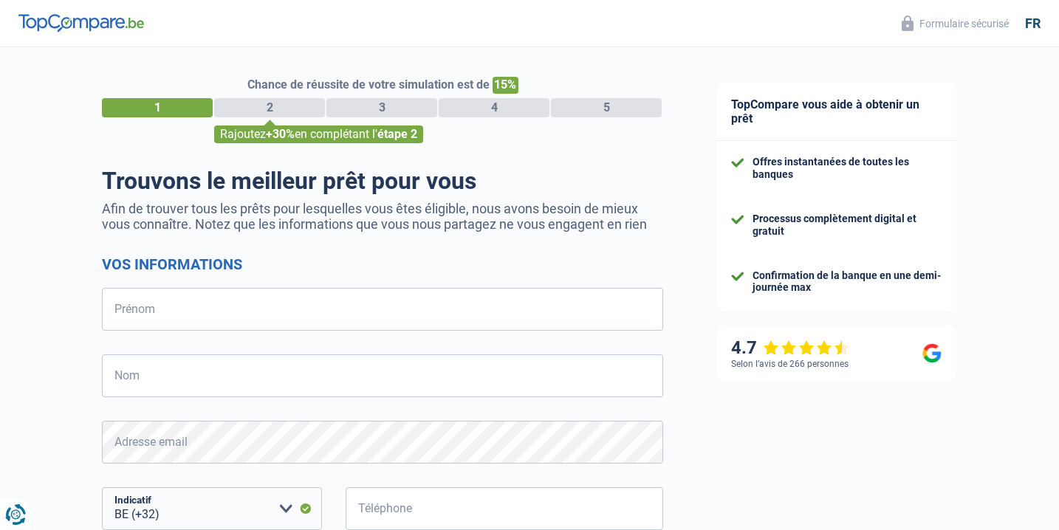
select select "32"
